Goal: Check status

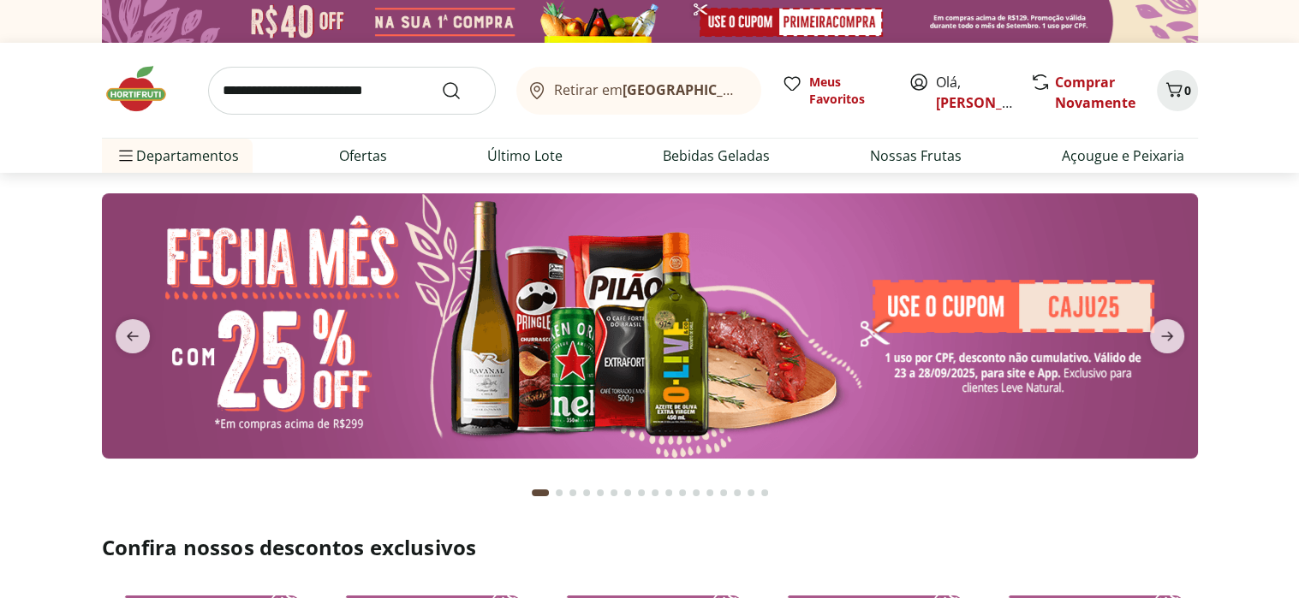
click at [914, 83] on icon at bounding box center [918, 82] width 21 height 21
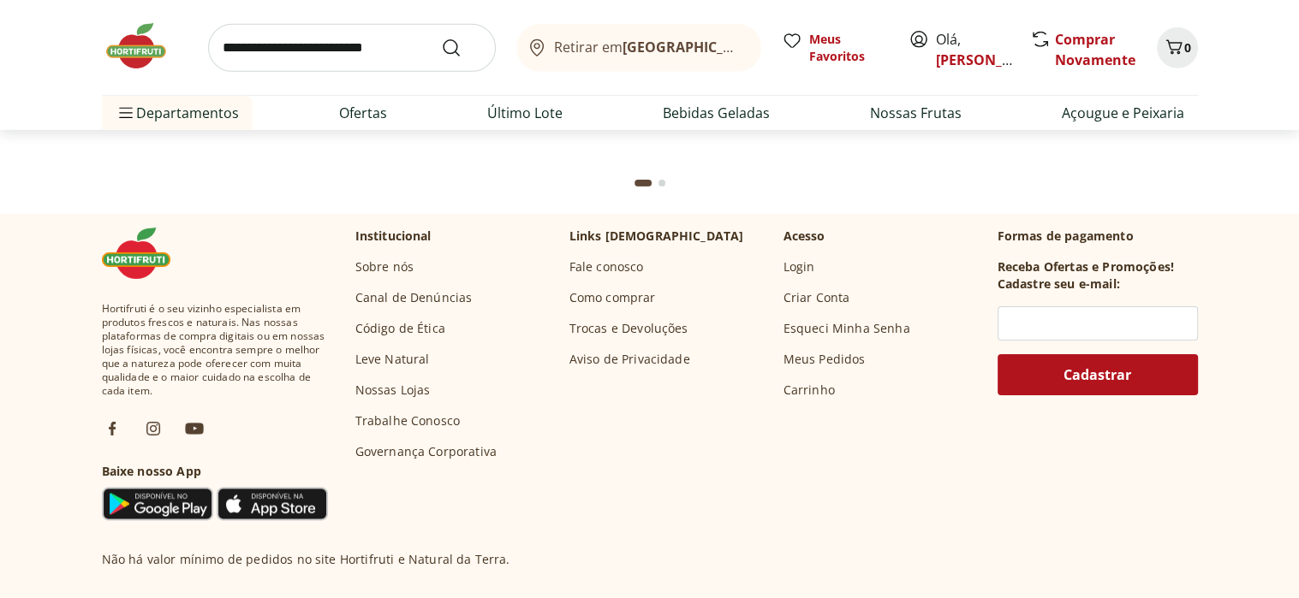
scroll to position [5475, 0]
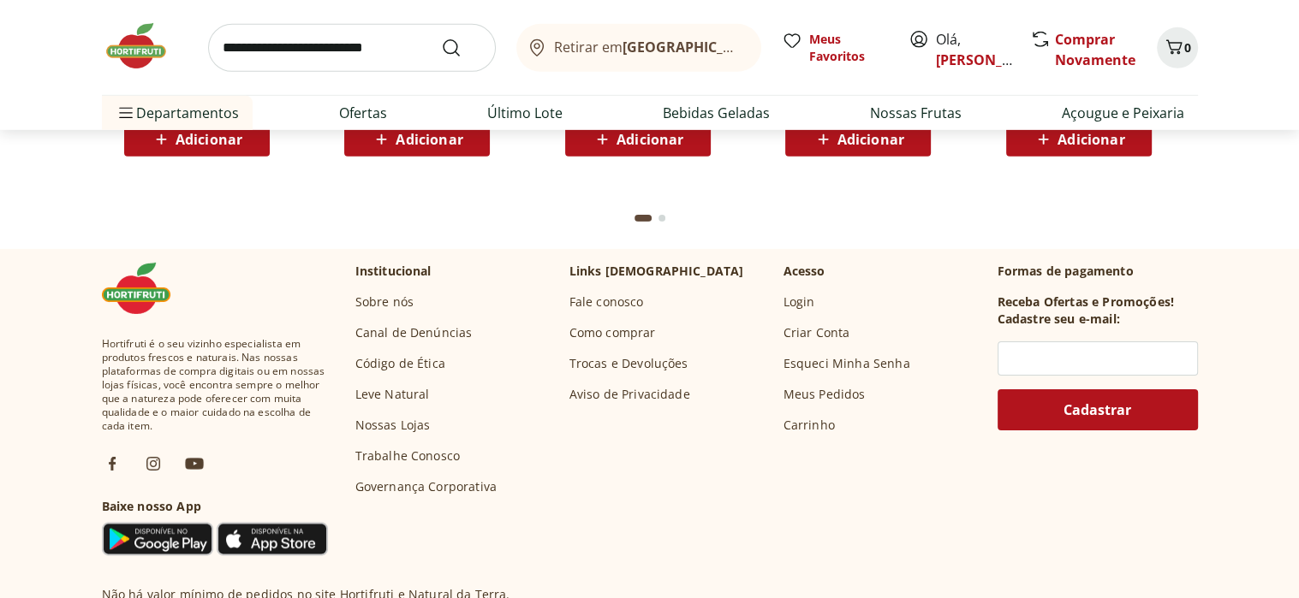
click at [623, 301] on link "Fale conosco" at bounding box center [606, 302] width 74 height 17
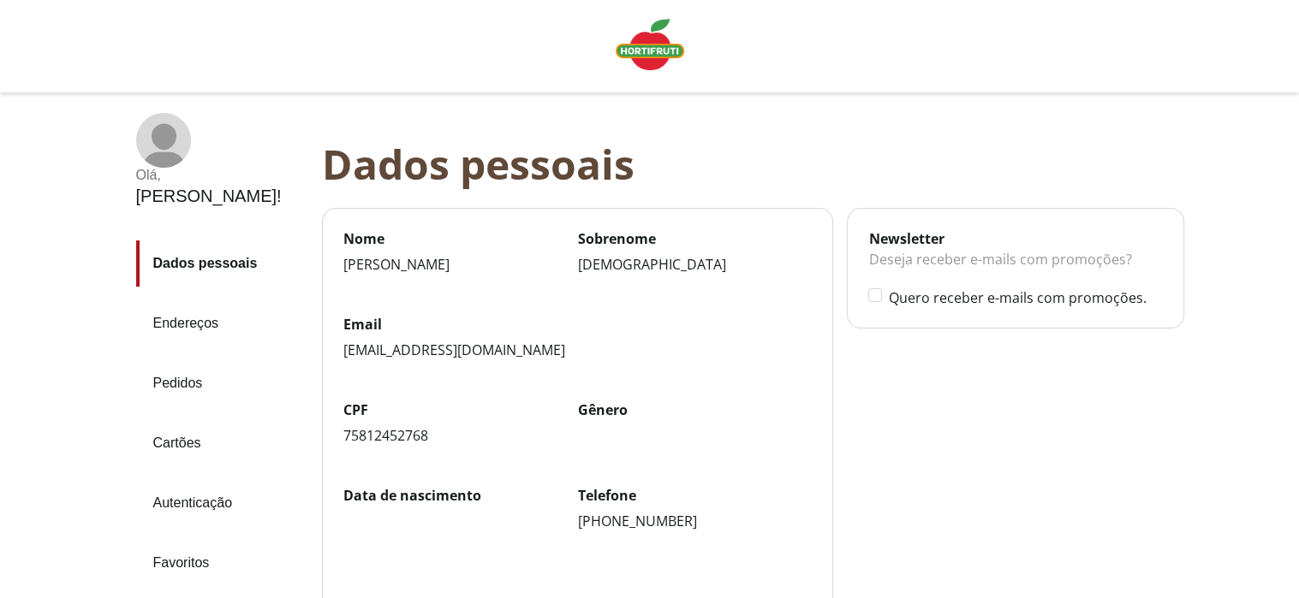
click at [188, 360] on link "Pedidos" at bounding box center [222, 383] width 172 height 46
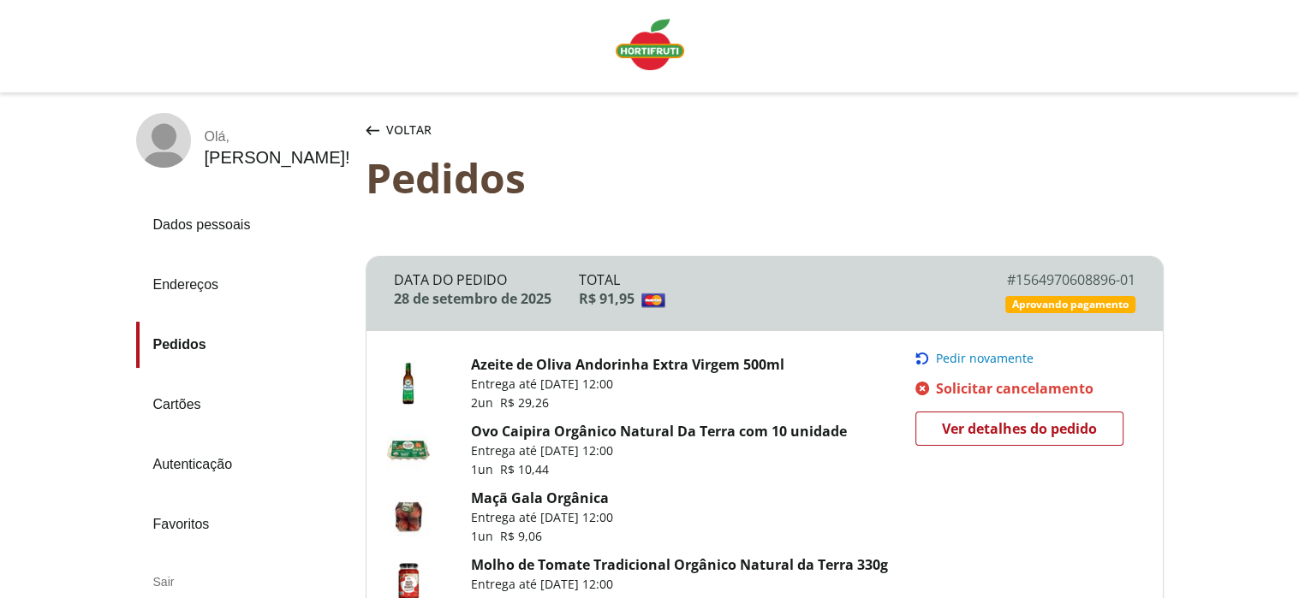
click at [1018, 428] on span "Ver detalhes do pedido" at bounding box center [1019, 429] width 155 height 26
click at [1287, 505] on div "Olá , [PERSON_NAME] ! Dados pessoais Endereços Pedidos Cartões Autenticação Fav…" at bounding box center [649, 417] width 1299 height 651
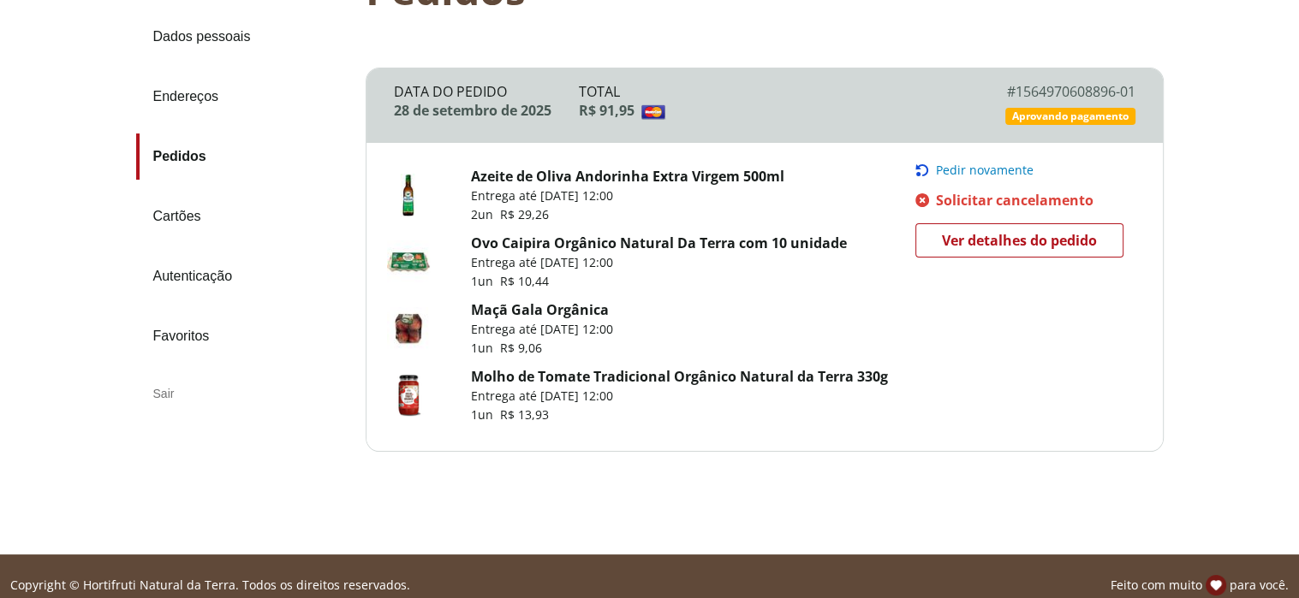
scroll to position [205, 0]
